Goal: Find specific page/section: Find specific page/section

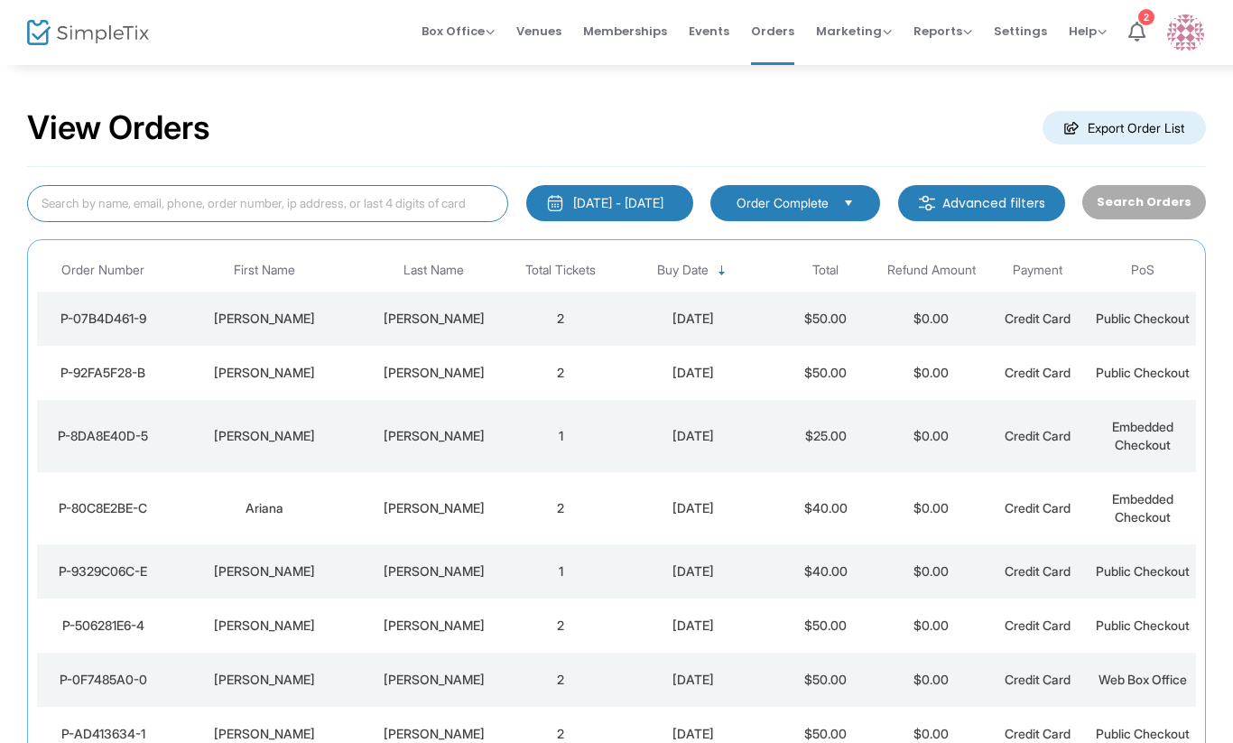
click at [152, 194] on input at bounding box center [267, 203] width 481 height 37
type input "[PERSON_NAME]"
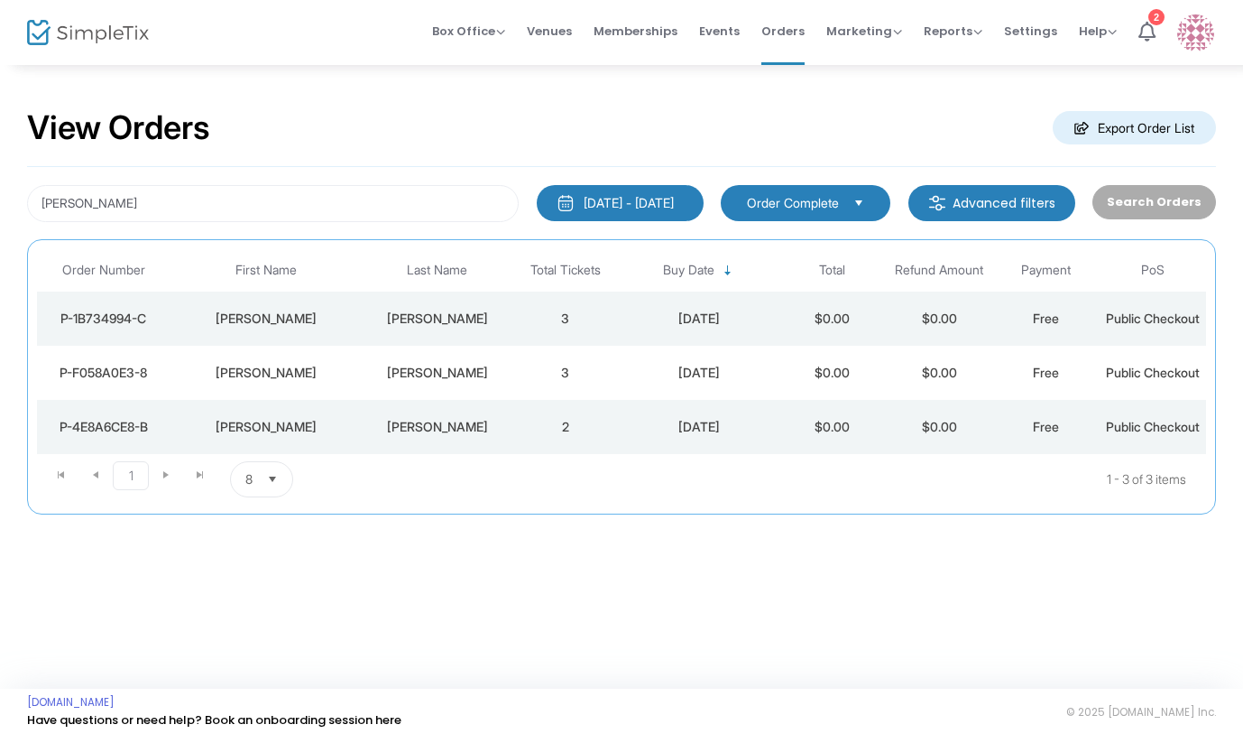
click at [497, 328] on div "[PERSON_NAME]" at bounding box center [437, 319] width 141 height 18
click at [370, 400] on td "[PERSON_NAME]" at bounding box center [438, 373] width 150 height 54
click at [295, 436] on div "Laura" at bounding box center [266, 427] width 183 height 18
click at [324, 322] on div "Laura" at bounding box center [266, 319] width 183 height 18
